Goal: Obtain resource: Obtain resource

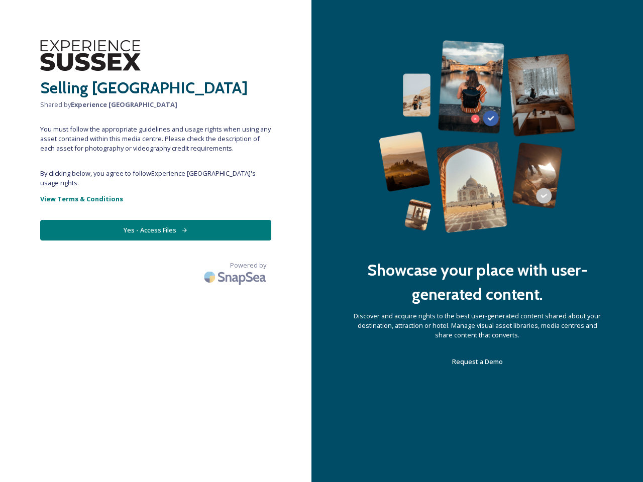
click at [321, 241] on div "Showcase your place with user-generated content. Discover and acquire rights to…" at bounding box center [476, 241] width 331 height 482
click at [156, 220] on button "Yes - Access Files" at bounding box center [155, 230] width 231 height 21
click at [236, 265] on img at bounding box center [236, 277] width 70 height 24
click at [321, 241] on div "Showcase your place with user-generated content. Discover and acquire rights to…" at bounding box center [476, 241] width 331 height 482
click at [156, 220] on button "Yes - Access Files" at bounding box center [155, 230] width 231 height 21
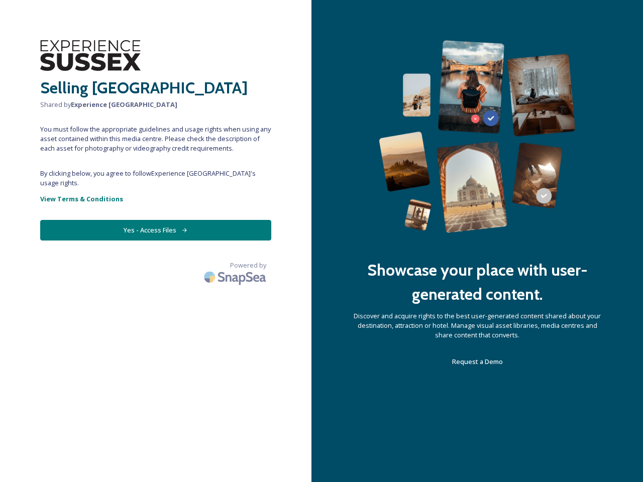
click at [236, 265] on img at bounding box center [236, 277] width 70 height 24
